Goal: Information Seeking & Learning: Learn about a topic

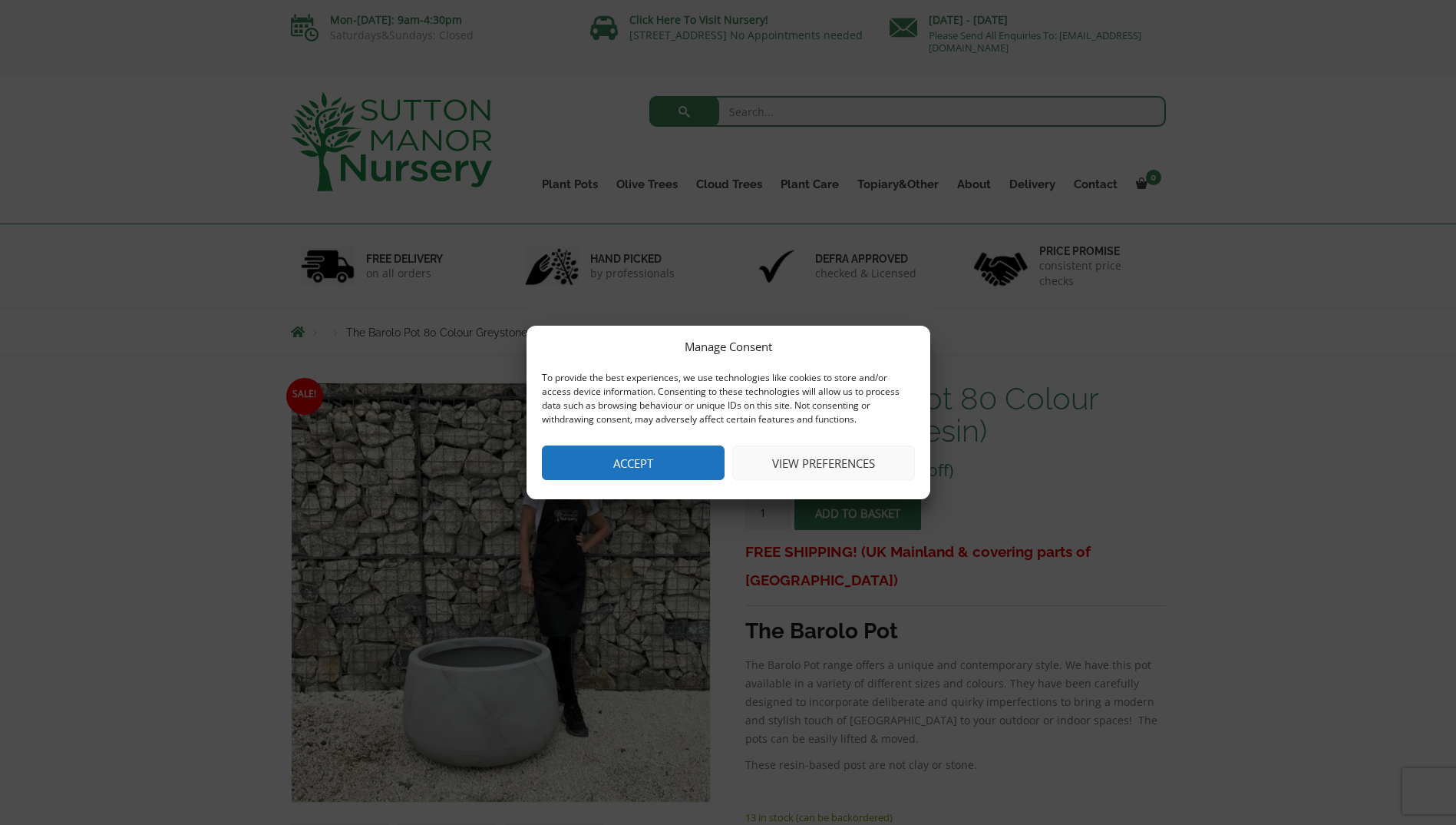
click at [690, 459] on button "Accept" at bounding box center [633, 462] width 183 height 35
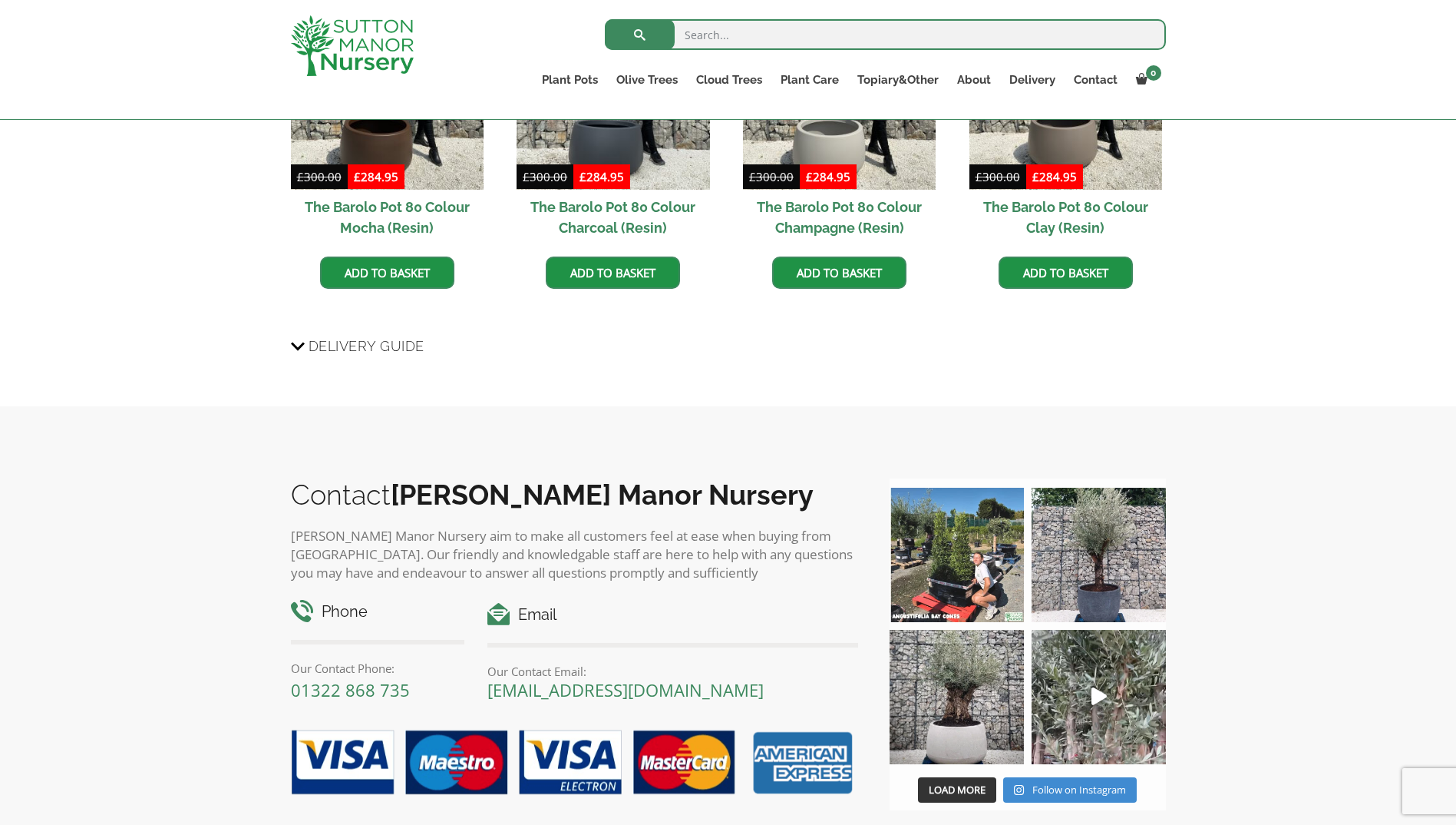
scroll to position [1535, 0]
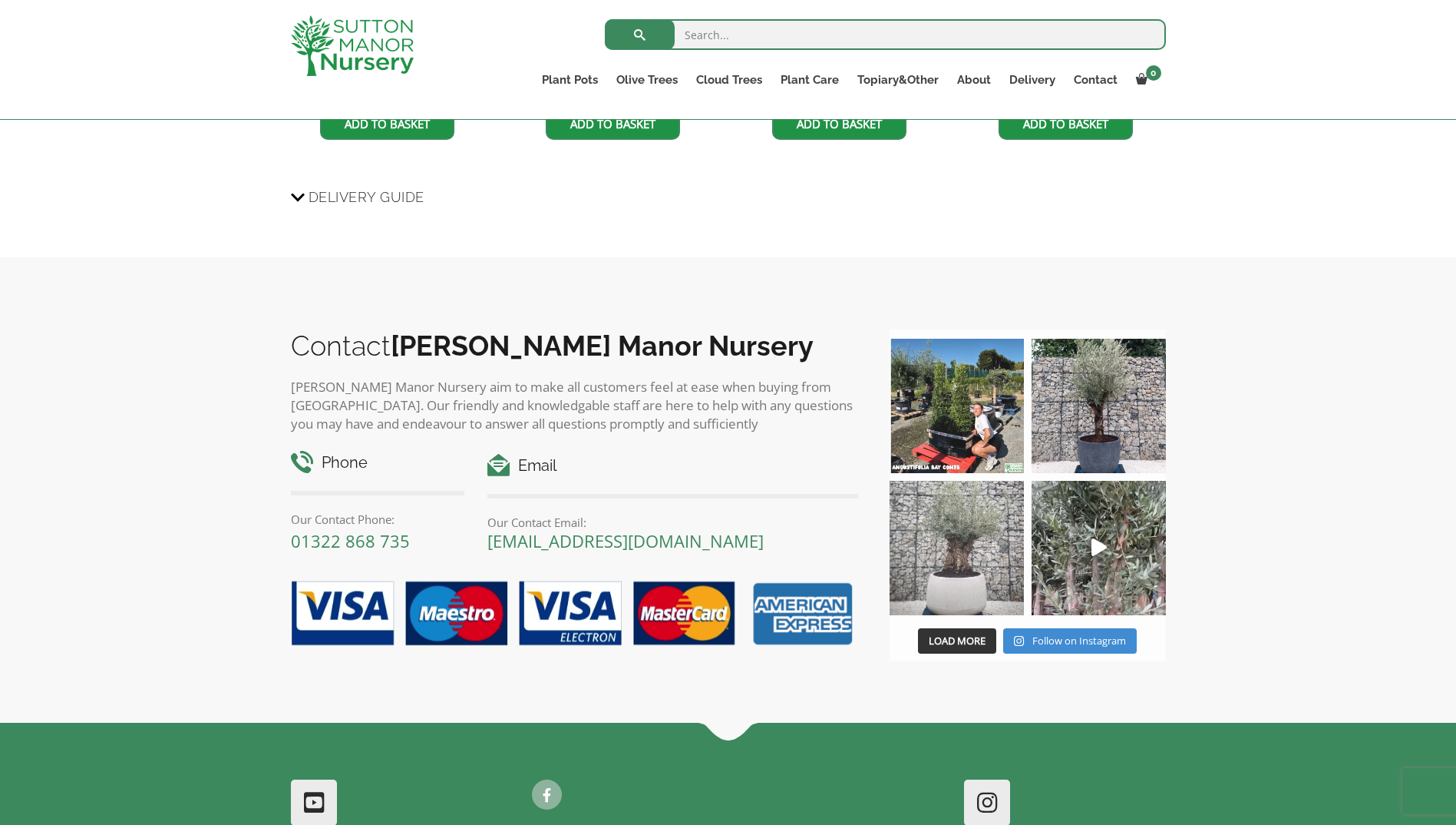
click at [963, 536] on img at bounding box center [957, 548] width 134 height 134
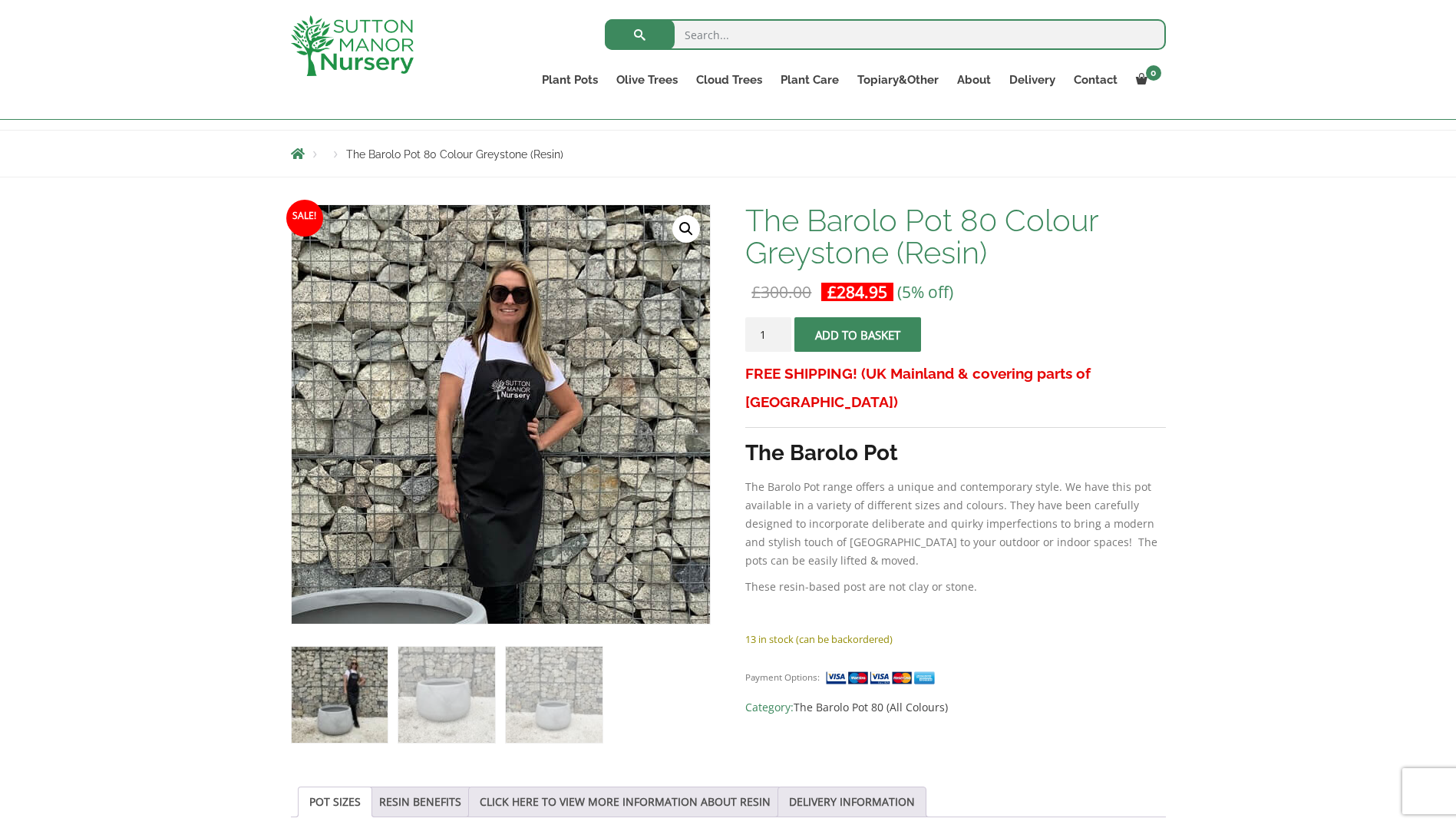
scroll to position [0, 0]
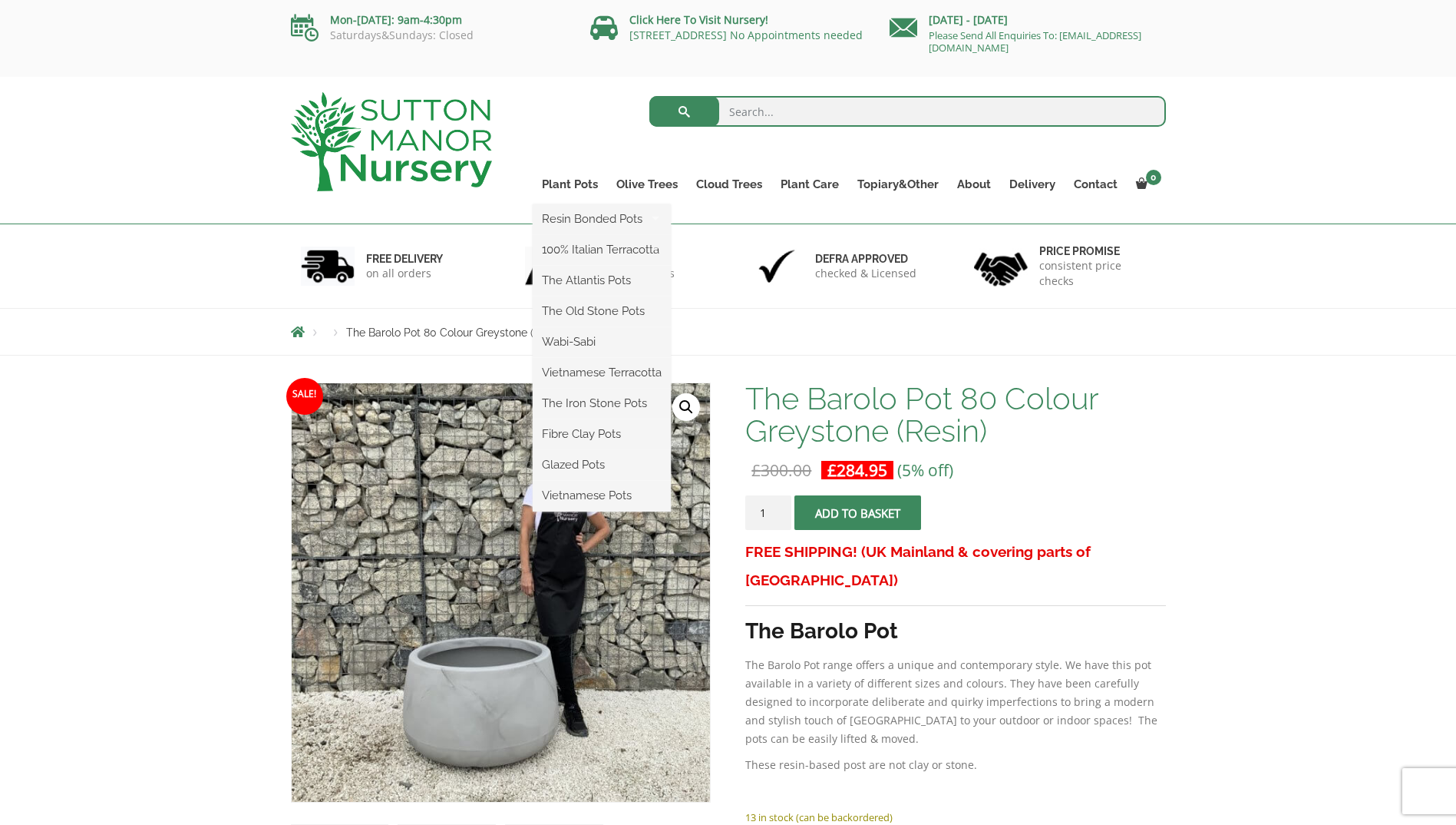
click at [568, 204] on ul "Resin Bonded Pots The Amalfi Pots The Milan Pots The Capri Pots The Brunello Po…" at bounding box center [602, 357] width 138 height 307
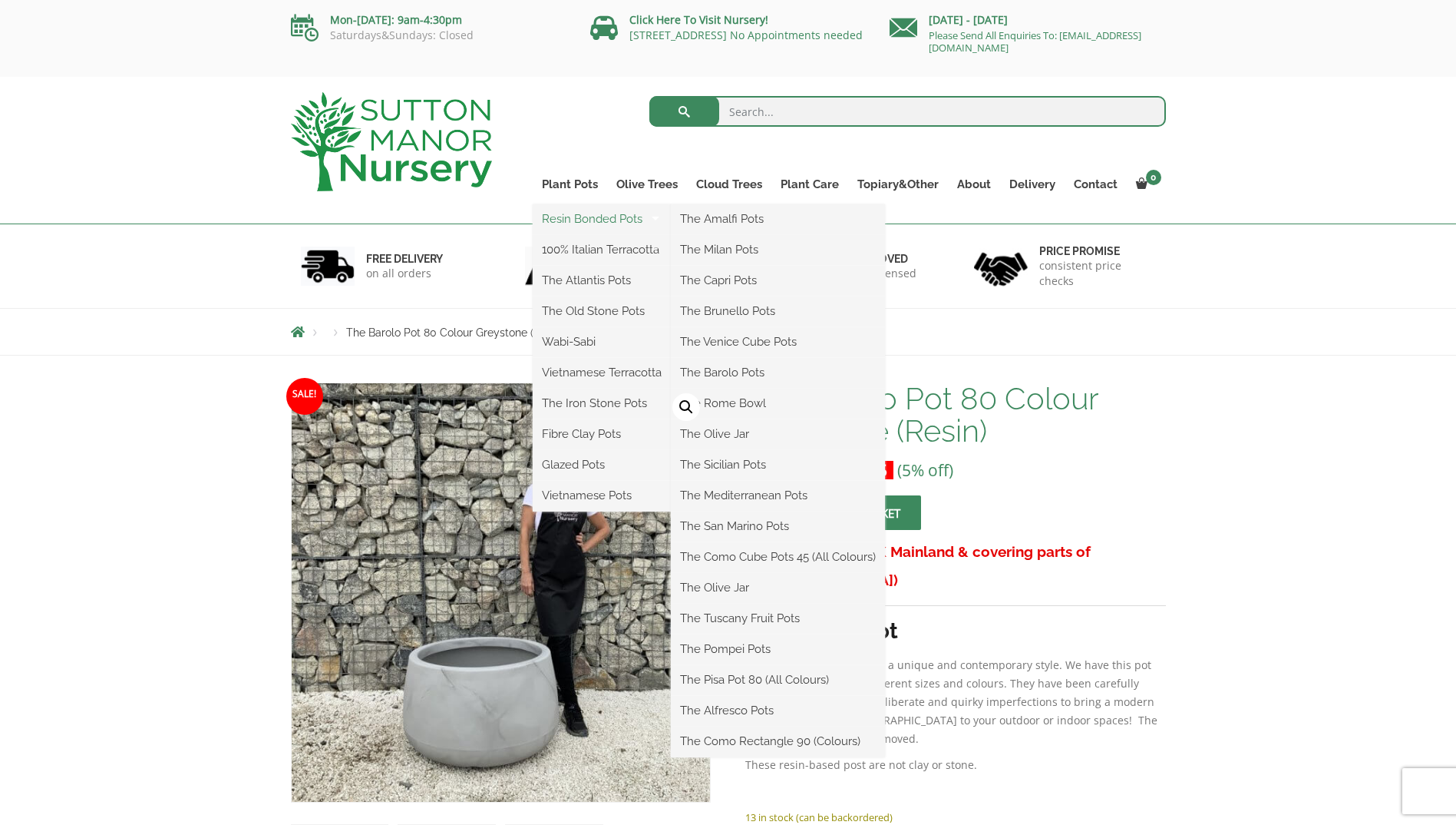
click at [577, 226] on link "Resin Bonded Pots" at bounding box center [602, 218] width 138 height 23
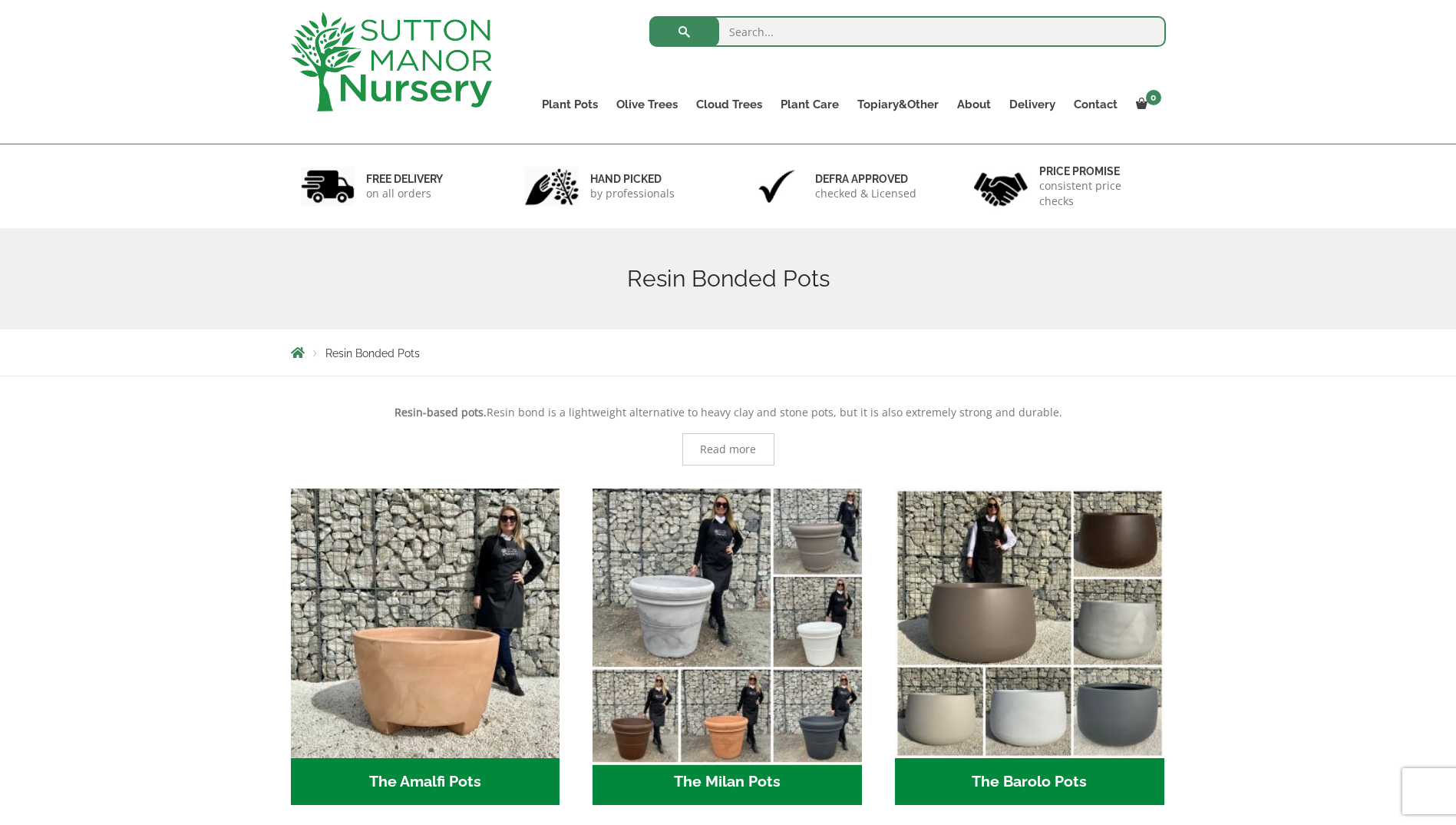
scroll to position [307, 0]
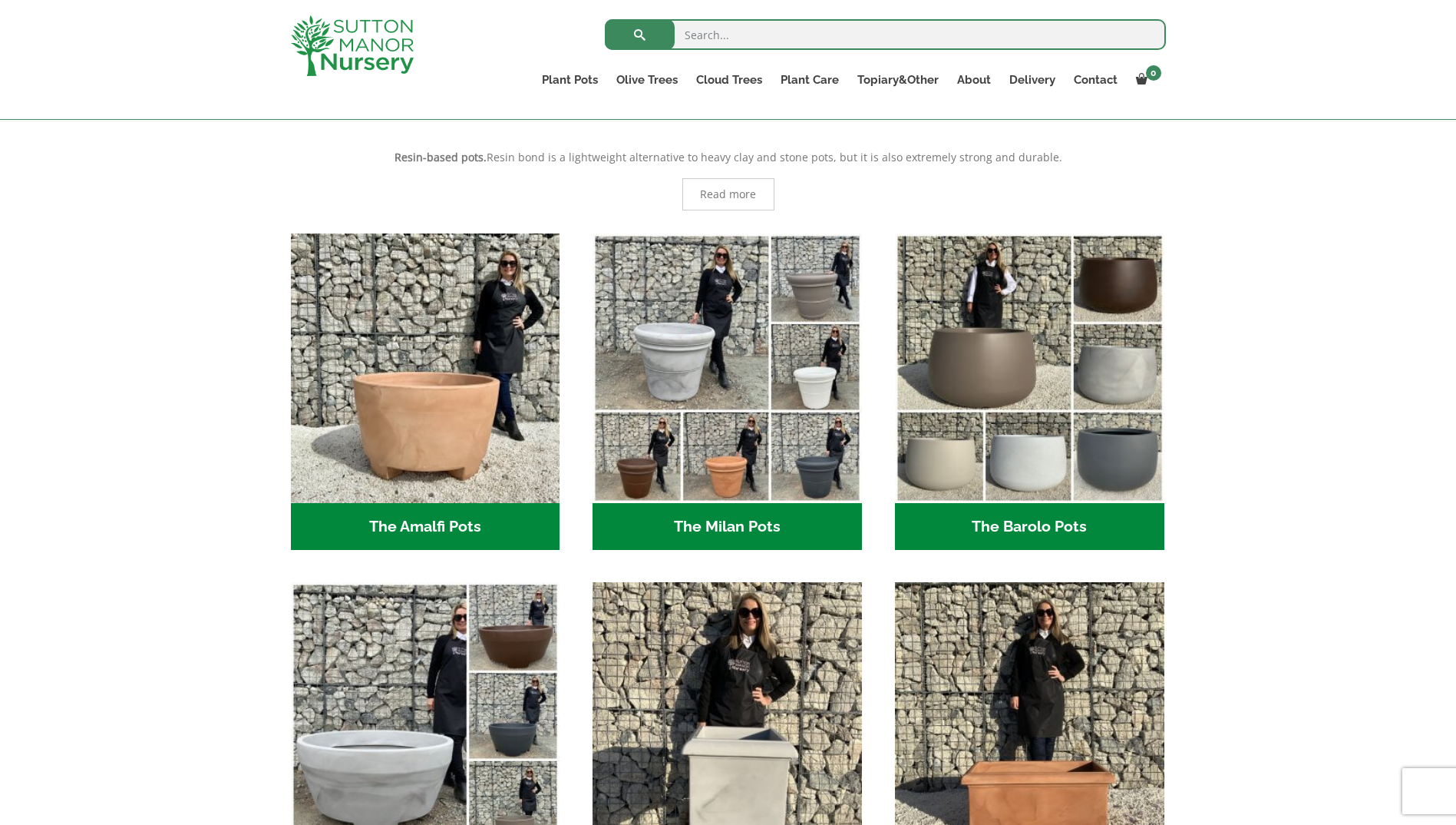
click at [1041, 518] on h2 "The Barolo Pots (36)" at bounding box center [1029, 527] width 269 height 48
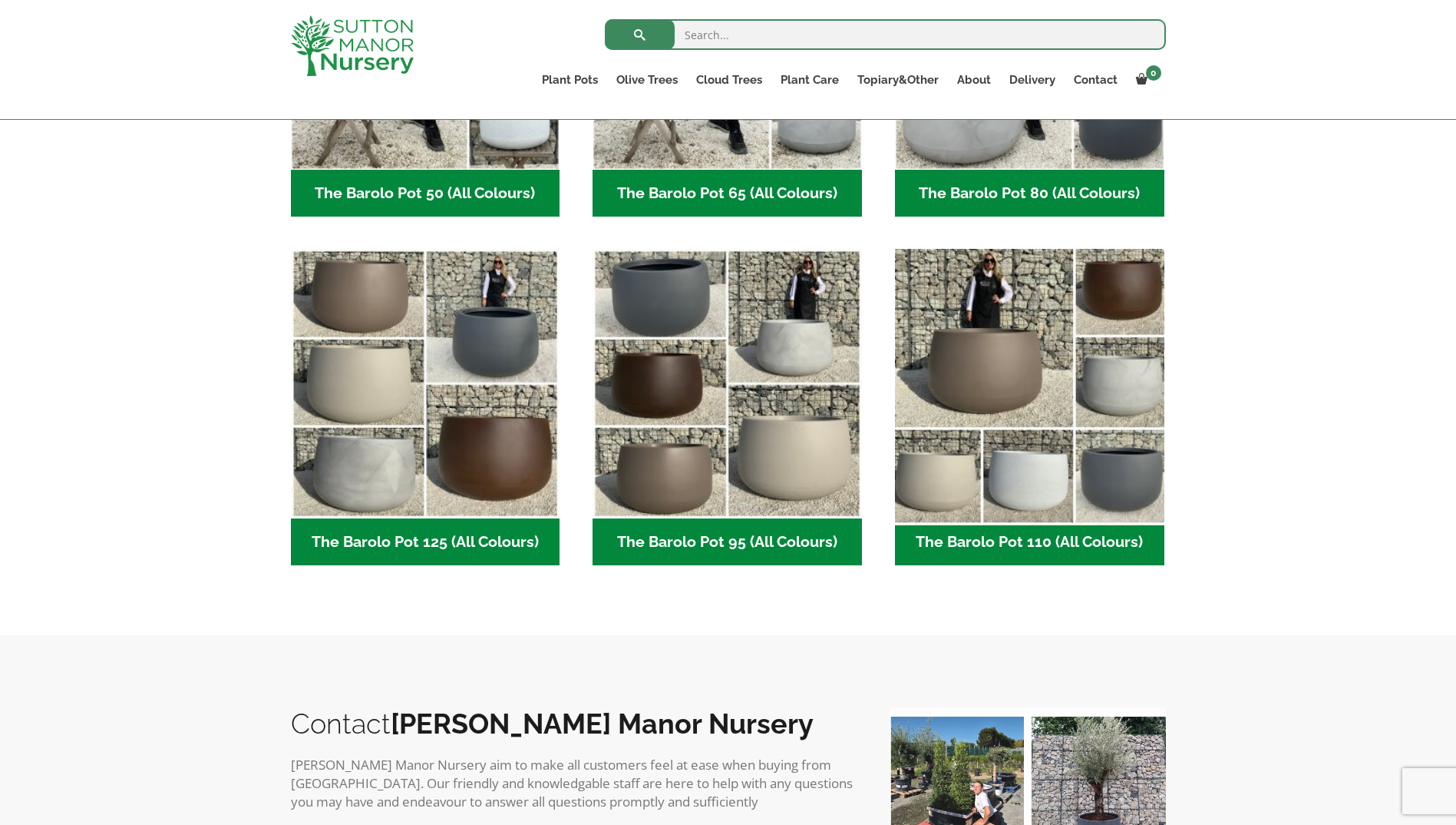
scroll to position [614, 0]
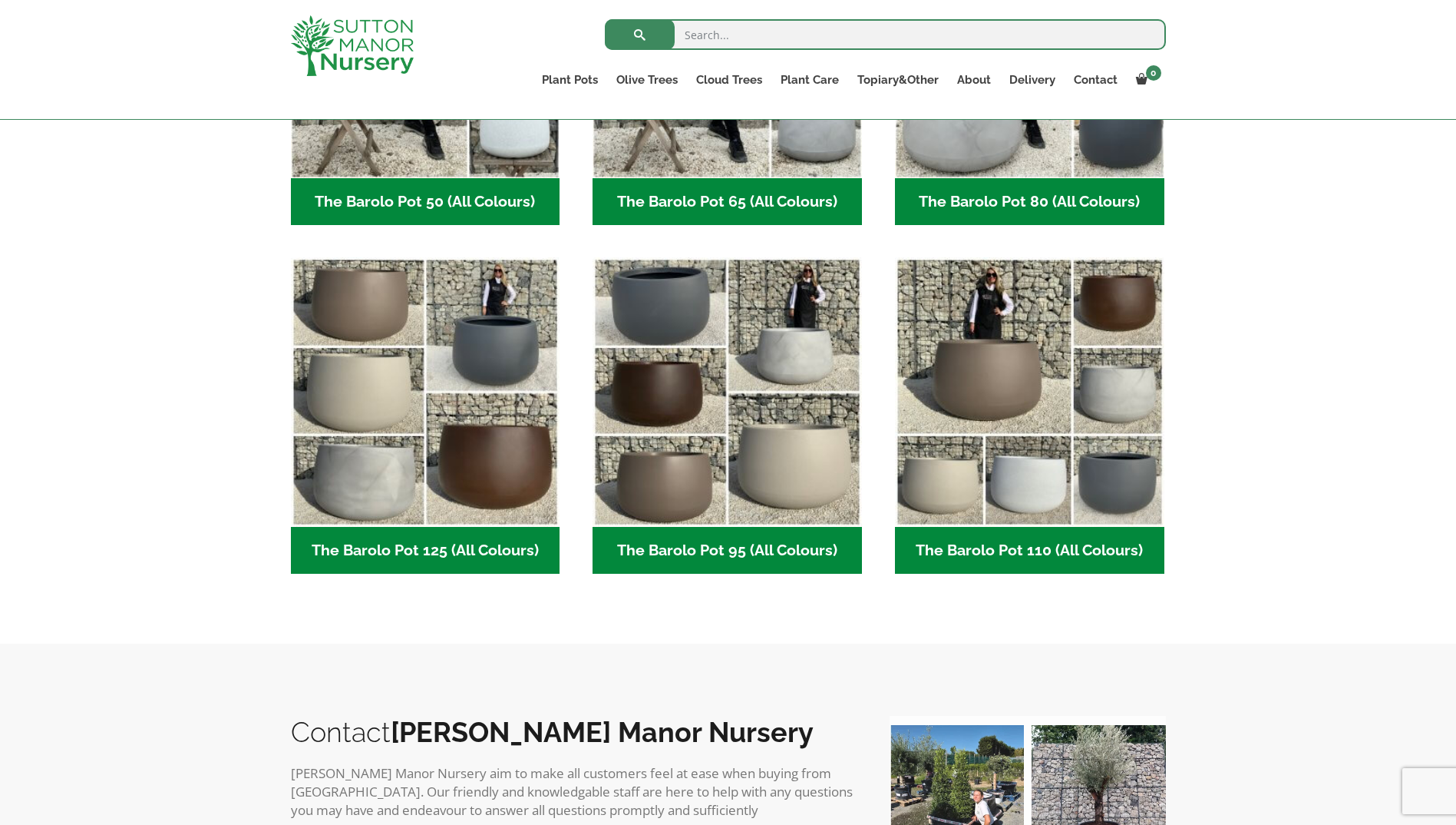
click at [926, 570] on h2 "The Barolo Pot 110 (All Colours) (6)" at bounding box center [1029, 551] width 269 height 48
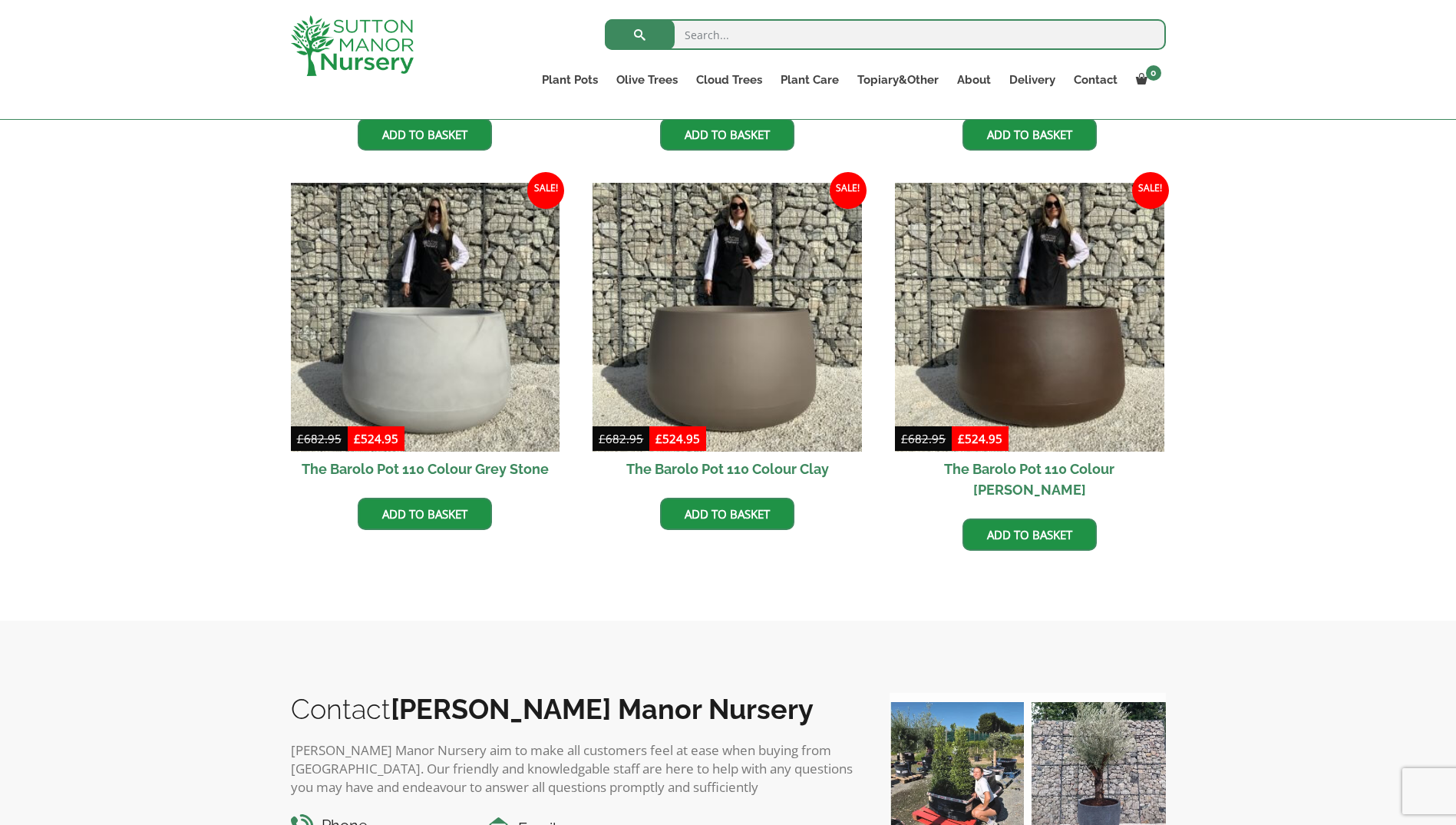
scroll to position [537, 0]
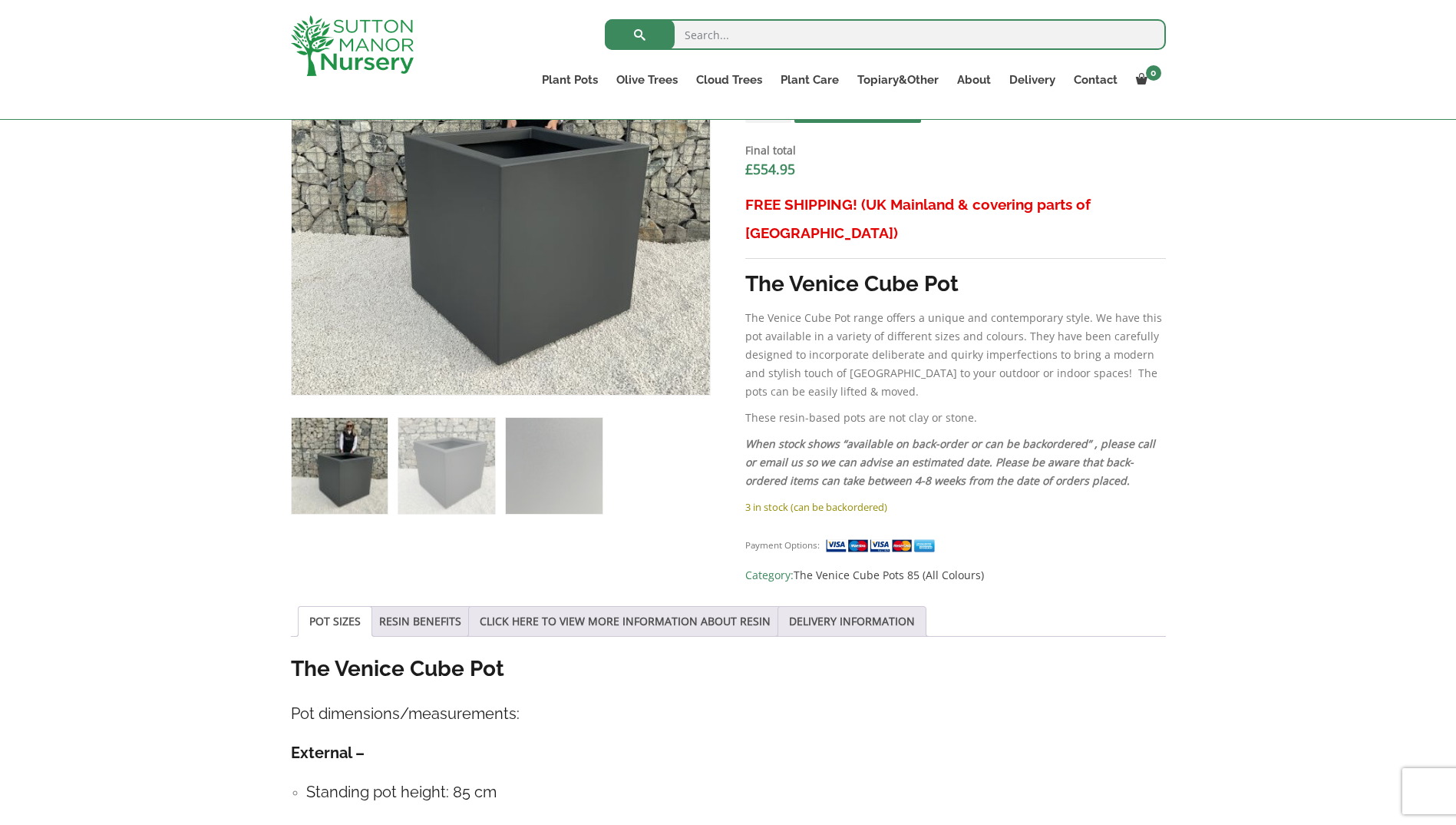
scroll to position [691, 0]
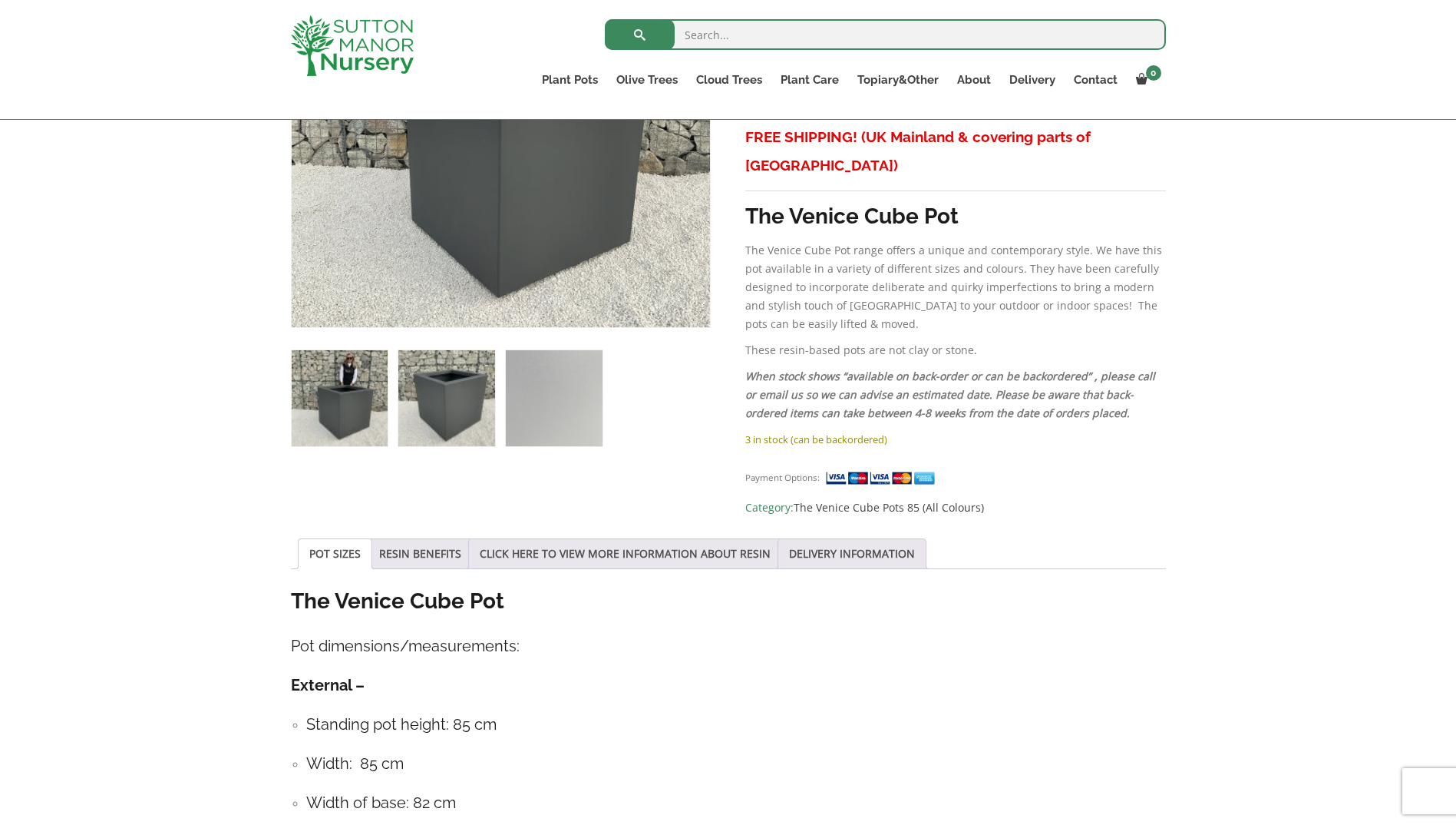
click at [484, 435] on img at bounding box center [446, 398] width 96 height 96
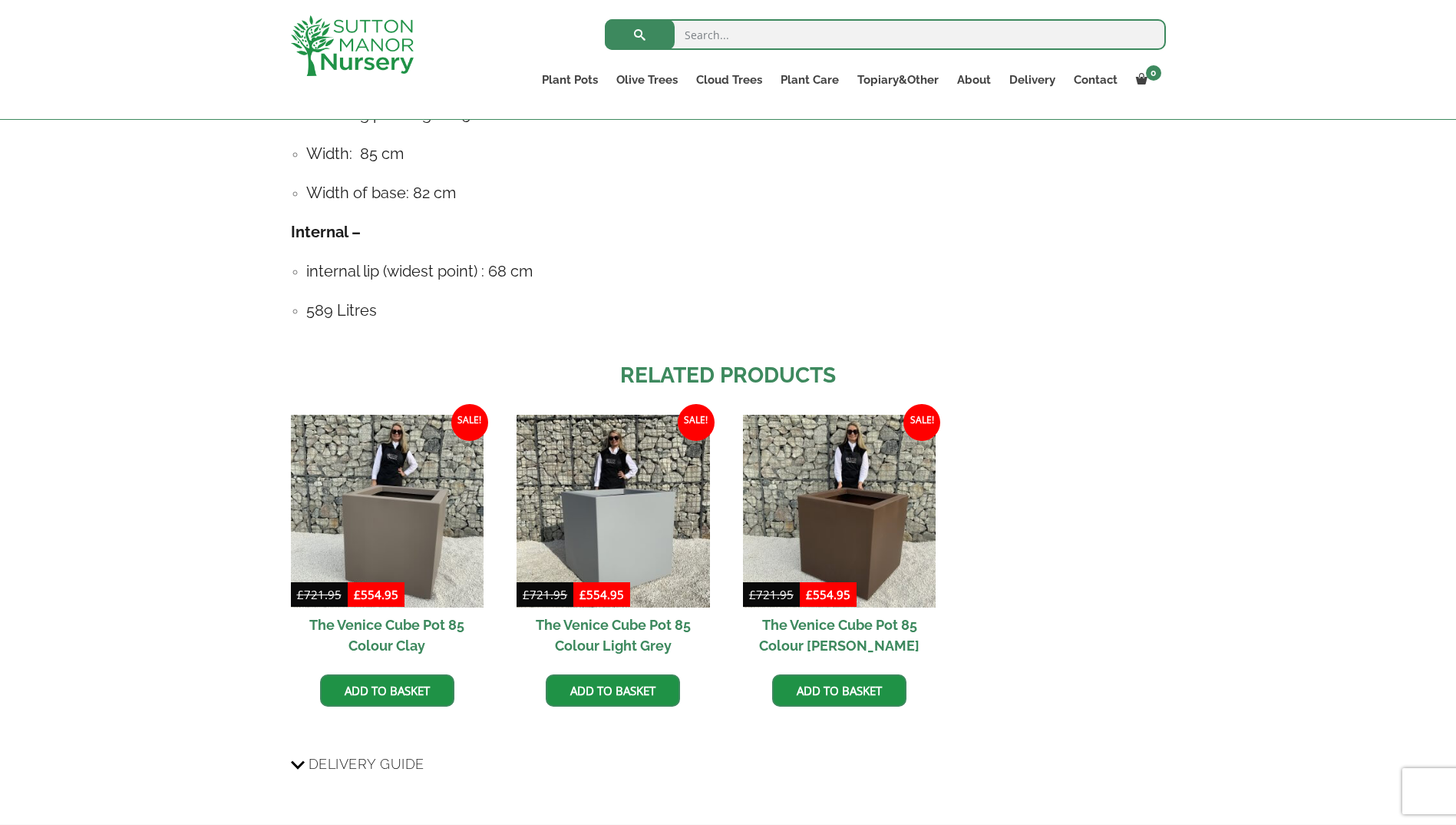
scroll to position [1305, 0]
